Goal: Information Seeking & Learning: Learn about a topic

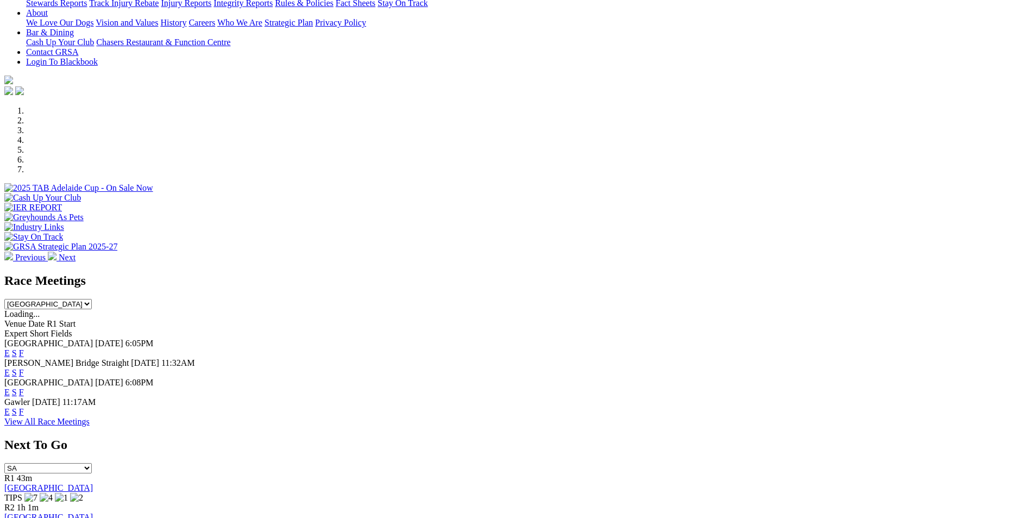
scroll to position [301, 0]
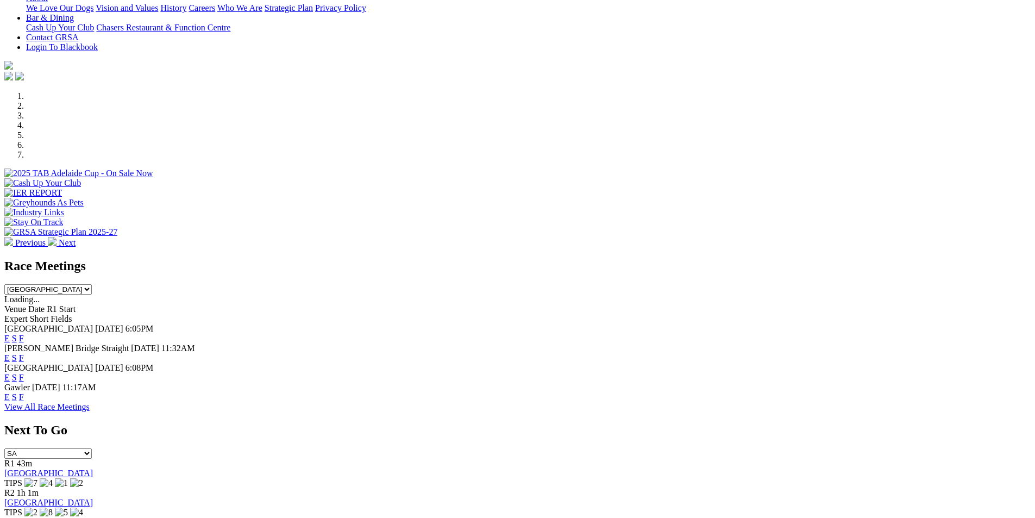
click at [24, 353] on link "F" at bounding box center [21, 357] width 5 height 9
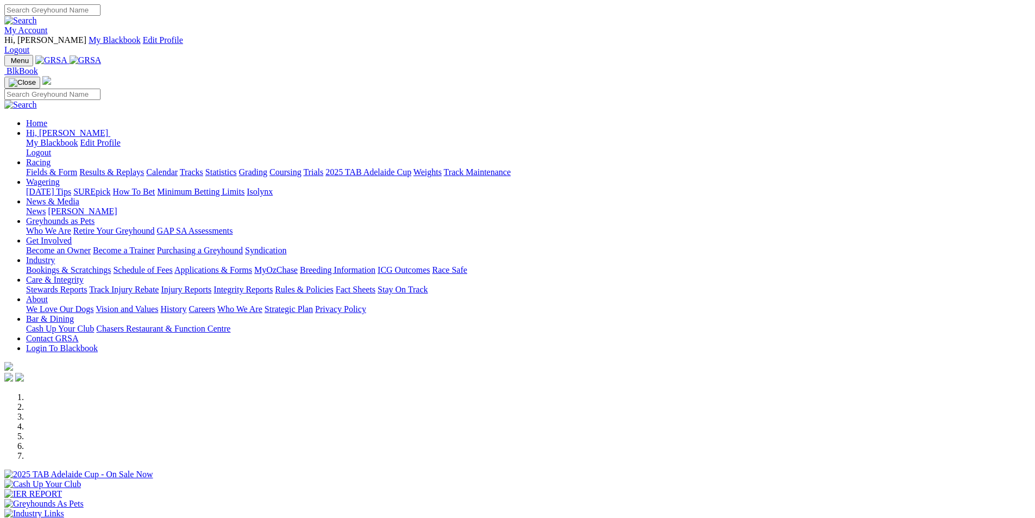
scroll to position [301, 0]
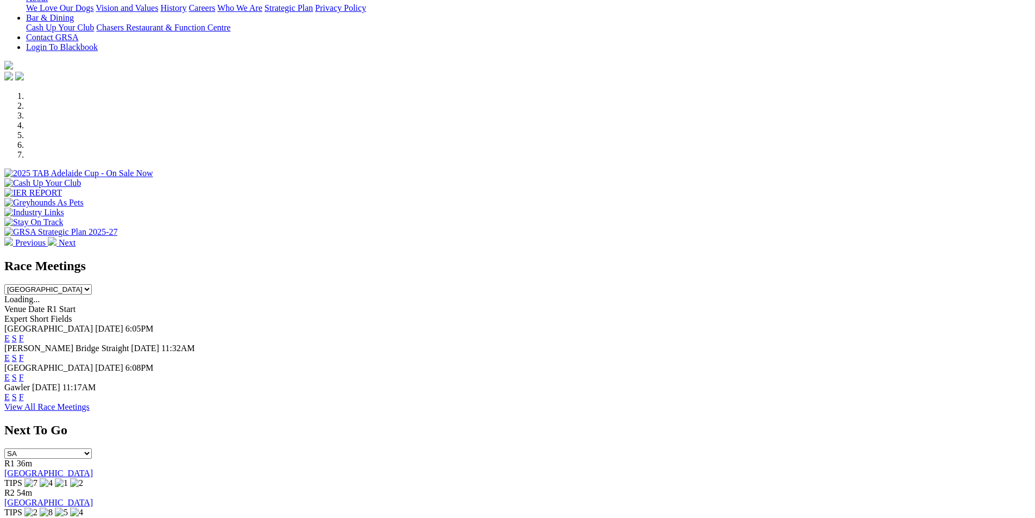
click at [24, 373] on link "F" at bounding box center [21, 377] width 5 height 9
